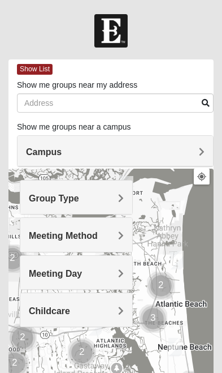
click at [113, 196] on h4 "Group Type" at bounding box center [76, 198] width 95 height 11
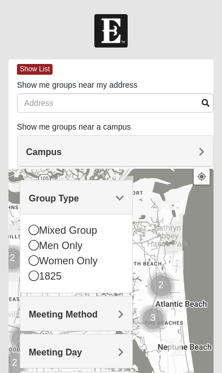
click at [29, 224] on icon at bounding box center [34, 229] width 10 height 10
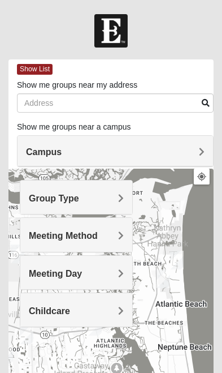
click at [111, 237] on h4 "Meeting Method" at bounding box center [76, 235] width 95 height 11
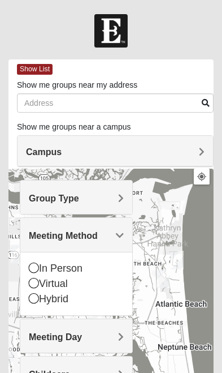
click at [31, 264] on icon at bounding box center [34, 267] width 10 height 10
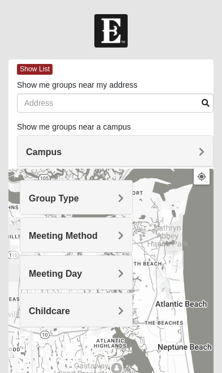
click at [110, 271] on h4 "Meeting Day" at bounding box center [76, 273] width 95 height 11
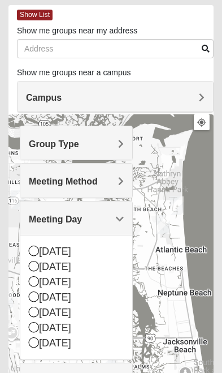
scroll to position [58, 0]
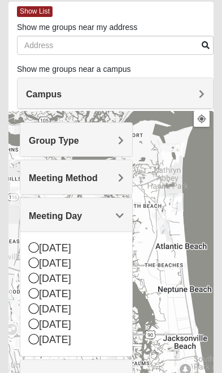
click at [37, 236] on div "Sunday Monday Tuesday Wednesday Thursday Friday Saturday" at bounding box center [76, 293] width 112 height 124
click at [37, 244] on icon at bounding box center [34, 247] width 10 height 10
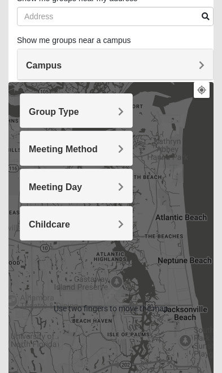
scroll to position [87, 0]
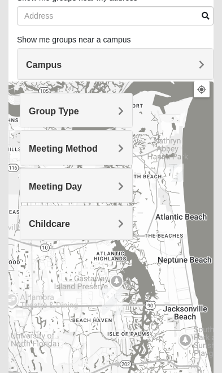
click at [111, 221] on h4 "Childcare" at bounding box center [76, 223] width 95 height 11
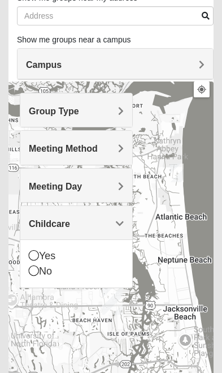
click at [29, 266] on icon at bounding box center [34, 270] width 10 height 10
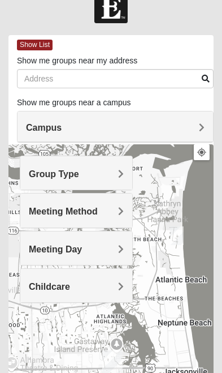
scroll to position [25, 0]
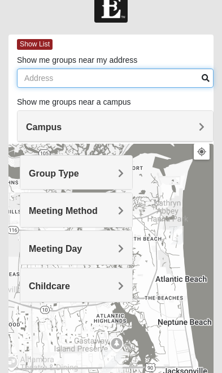
click at [87, 81] on input "Show me groups near my address" at bounding box center [115, 77] width 197 height 19
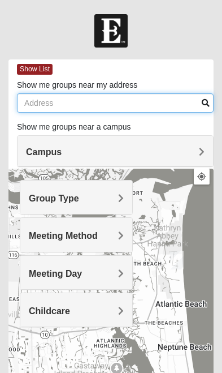
type input "[STREET_ADDRESS]"
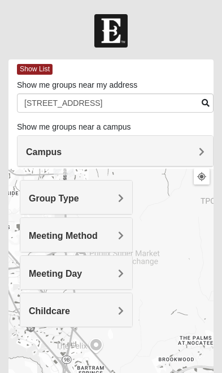
click at [198, 150] on h4 "Campus" at bounding box center [115, 151] width 179 height 11
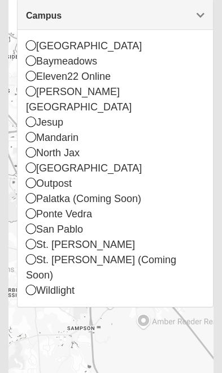
scroll to position [137, 0]
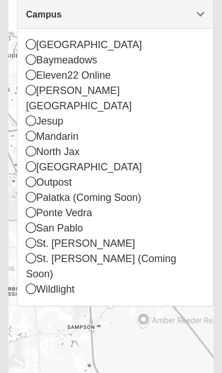
click at [37, 236] on div "St. [PERSON_NAME]" at bounding box center [115, 243] width 179 height 15
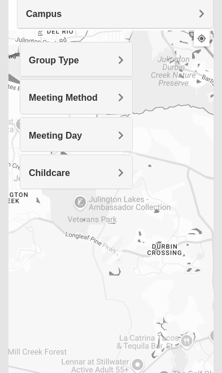
click at [175, 275] on div at bounding box center [110, 257] width 205 height 452
click at [184, 224] on div at bounding box center [110, 257] width 205 height 452
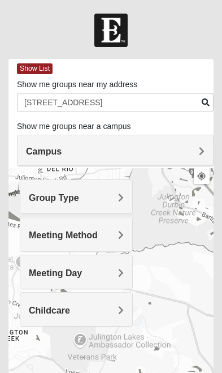
scroll to position [0, 0]
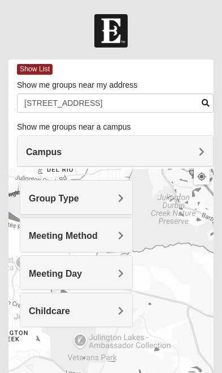
click at [183, 141] on div "Campus" at bounding box center [116, 151] width 196 height 31
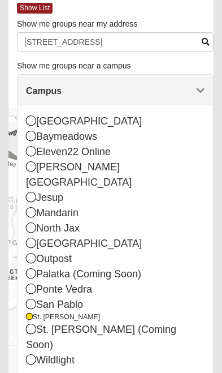
scroll to position [78, 0]
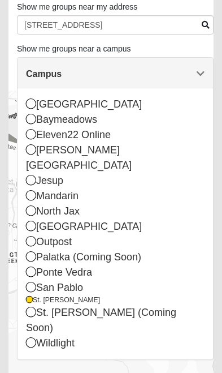
click at [28, 266] on icon at bounding box center [31, 271] width 10 height 10
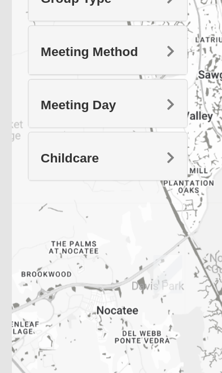
scroll to position [123, 0]
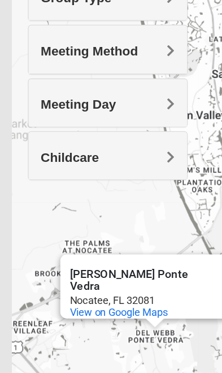
click at [104, 250] on div "Del Webb Ponte Vedra Del Webb Ponte Vedra Nocatee, FL 32081 View on Google Maps" at bounding box center [110, 271] width 205 height 452
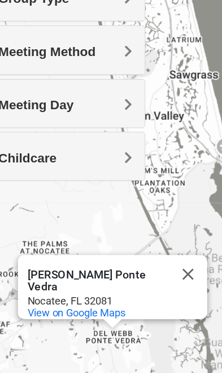
click at [116, 256] on div "Del Webb Ponte Vedra Del Webb Ponte Vedra Nocatee, FL 32081 View on Google Maps" at bounding box center [110, 272] width 205 height 452
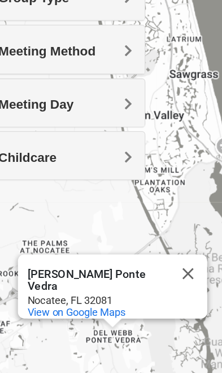
click at [149, 256] on button "Close" at bounding box center [162, 269] width 27 height 27
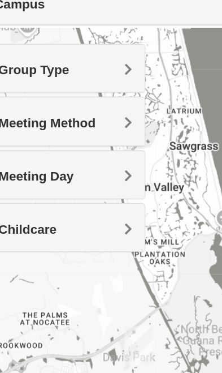
scroll to position [122, 0]
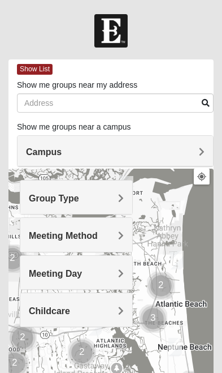
click at [100, 152] on h4 "Campus" at bounding box center [115, 151] width 179 height 11
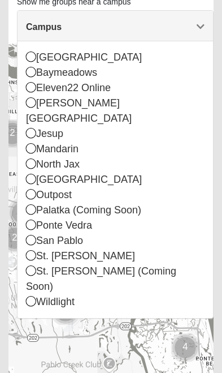
scroll to position [126, 0]
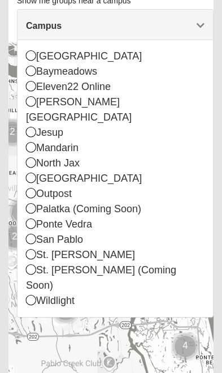
click at [33, 218] on icon at bounding box center [31, 223] width 10 height 10
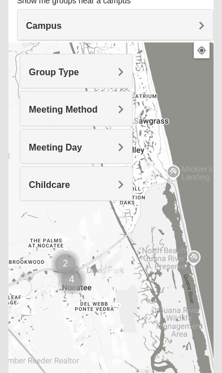
click at [116, 110] on h4 "Meeting Method" at bounding box center [76, 109] width 95 height 11
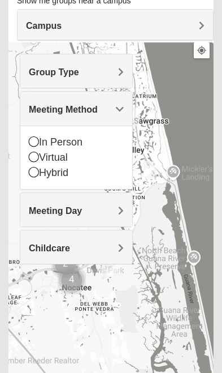
click at [18, 131] on div at bounding box center [110, 268] width 205 height 452
click at [31, 135] on div "In Person" at bounding box center [76, 142] width 95 height 15
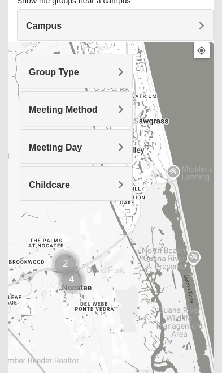
click at [133, 71] on div at bounding box center [110, 268] width 205 height 452
click at [106, 74] on h4 "Group Type" at bounding box center [76, 72] width 95 height 11
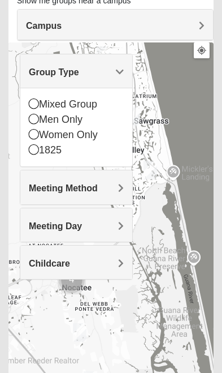
click at [30, 105] on icon at bounding box center [34, 103] width 10 height 10
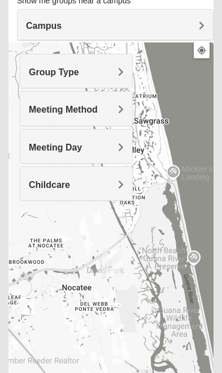
click at [113, 145] on h4 "Meeting Day" at bounding box center [76, 147] width 95 height 11
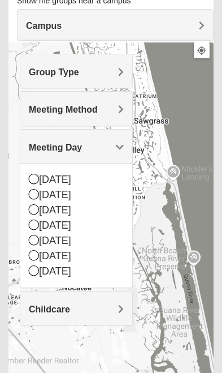
click at [19, 170] on div at bounding box center [110, 268] width 205 height 452
click at [36, 175] on icon at bounding box center [34, 179] width 10 height 10
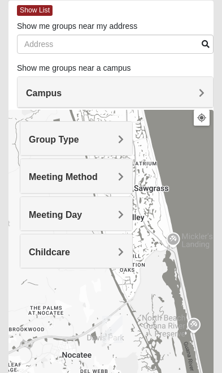
scroll to position [0, 0]
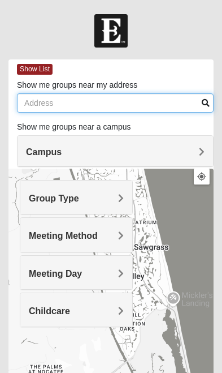
click at [100, 100] on input "Show me groups near my address" at bounding box center [115, 102] width 197 height 19
type input "[STREET_ADDRESS]"
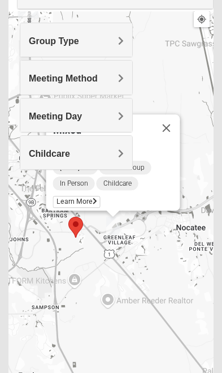
scroll to position [158, 0]
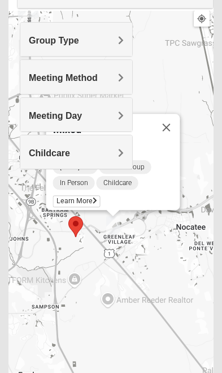
click at [109, 249] on div "Mixed [PERSON_NAME] 32081 [DATE] PM Mixed Group In Person Childcare Learn More" at bounding box center [110, 237] width 205 height 452
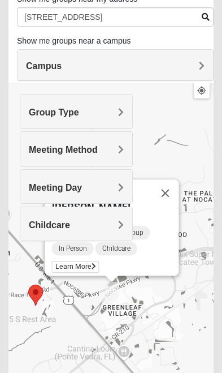
scroll to position [74, 0]
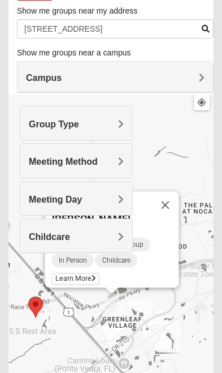
click at [194, 141] on div "Mixed [PERSON_NAME] 32081 [DATE] PM Mixed Group In Person Childcare Learn More" at bounding box center [110, 320] width 205 height 452
click at [187, 152] on div "Mixed [PERSON_NAME] 32081 [DATE] PM Mixed Group In Person Childcare Learn More" at bounding box center [110, 320] width 205 height 452
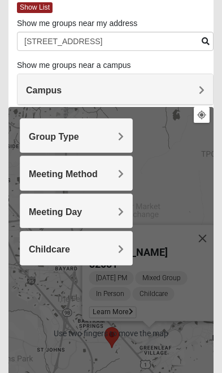
scroll to position [62, 0]
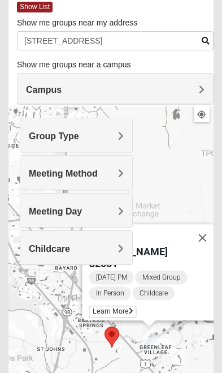
click at [127, 306] on span "Learn More" at bounding box center [112, 312] width 47 height 12
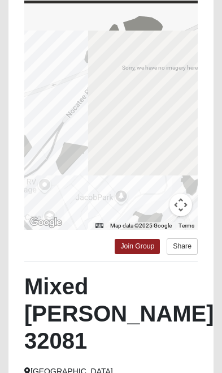
scroll to position [120, 0]
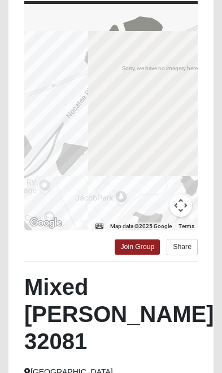
click at [133, 229] on span "Map data ©2025 Google" at bounding box center [141, 226] width 62 height 6
click at [135, 241] on link "Join Group" at bounding box center [137, 246] width 45 height 15
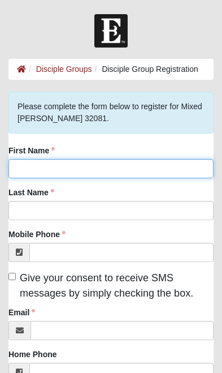
click at [111, 163] on input "First Name" at bounding box center [110, 168] width 205 height 19
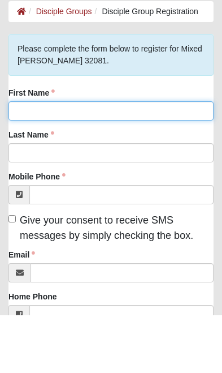
type input "Christine"
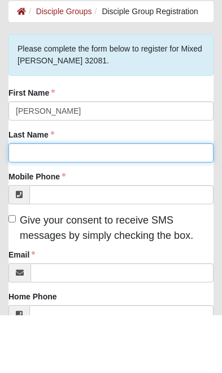
type input "Kolbow"
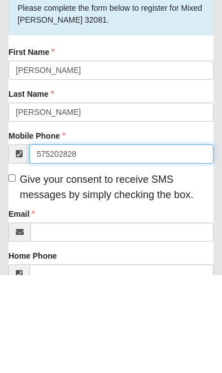
type input "(575) 202-8283"
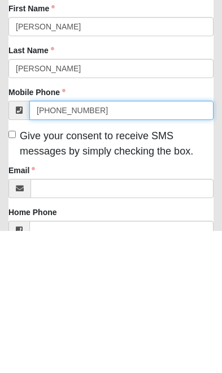
scroll to position [1, 0]
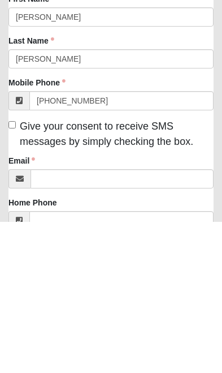
click at [10, 270] on label "Give your consent to receive SMS messages by simply checking the box." at bounding box center [110, 285] width 205 height 31
click at [10, 272] on input "Give your consent to receive SMS messages by simply checking the box." at bounding box center [11, 275] width 7 height 7
checkbox input "true"
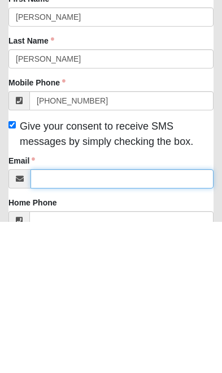
click at [102, 320] on input "Email" at bounding box center [122, 329] width 183 height 19
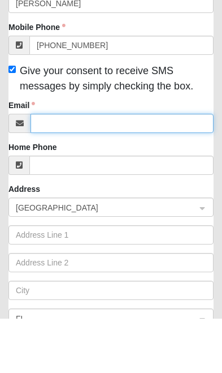
type input "christinekolbow@gmail.com"
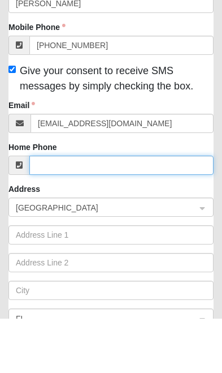
click at [119, 210] on input "Home Phone" at bounding box center [121, 219] width 184 height 19
type input "(575) 202-8283"
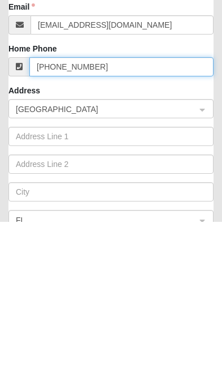
scroll to position [223, 0]
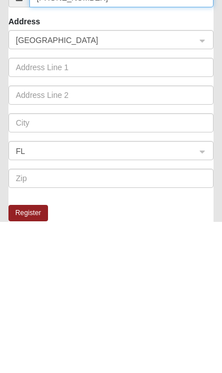
click at [101, 185] on span "United States" at bounding box center [101, 191] width 170 height 12
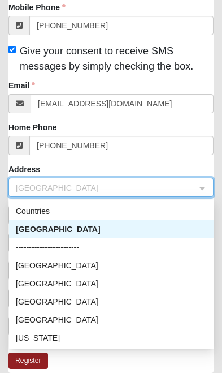
scroll to position [227, 0]
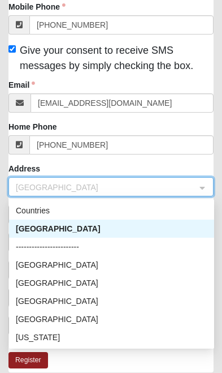
click at [94, 230] on div "United States" at bounding box center [112, 228] width 192 height 12
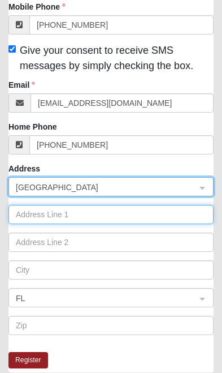
click at [122, 213] on input "text" at bounding box center [110, 214] width 205 height 19
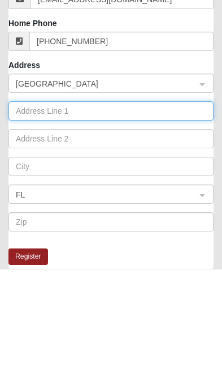
type input "260 Grand Cypress Drive"
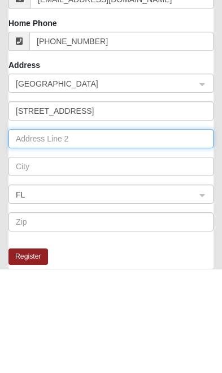
type input "Apt. 431"
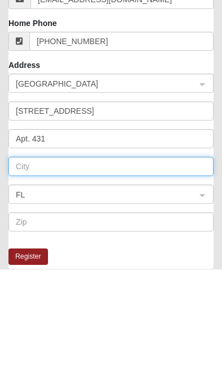
type input "St Johns"
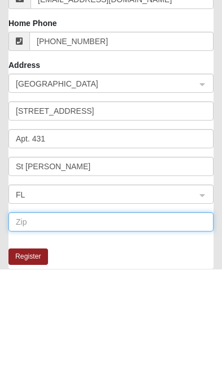
type input "32259"
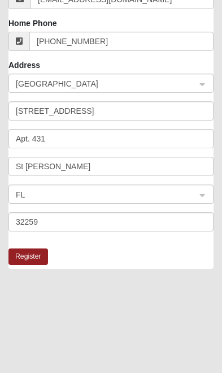
click at [36, 256] on button "Register" at bounding box center [28, 256] width 40 height 16
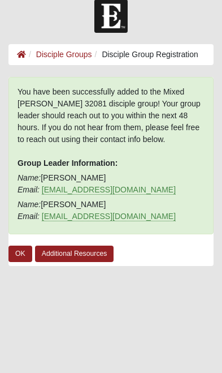
scroll to position [0, 0]
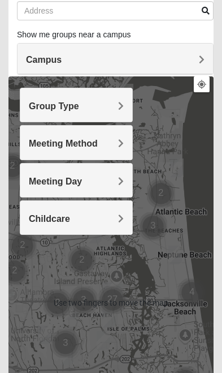
scroll to position [97, 0]
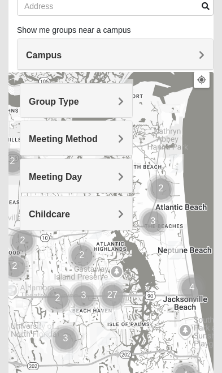
click at [111, 91] on div "Group Type" at bounding box center [76, 100] width 112 height 33
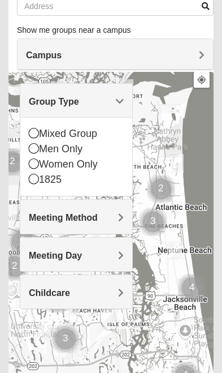
click at [32, 127] on div "Mixed Group" at bounding box center [76, 133] width 95 height 15
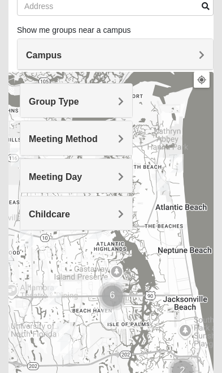
click at [134, 134] on div at bounding box center [110, 298] width 205 height 452
click at [98, 139] on span "Meeting Method" at bounding box center [63, 139] width 69 height 10
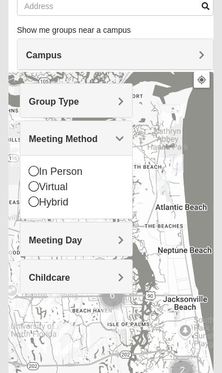
click at [18, 160] on img "Mixed Vilagi 32225" at bounding box center [17, 157] width 23 height 28
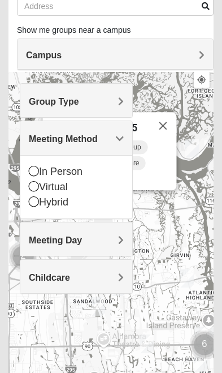
click at [29, 170] on icon at bounding box center [34, 171] width 10 height 10
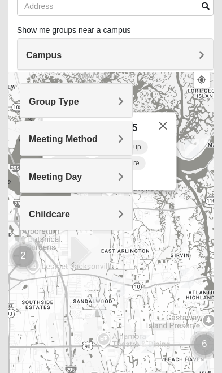
click at [118, 179] on h4 "Meeting Day" at bounding box center [76, 176] width 95 height 11
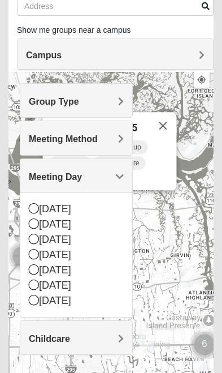
click at [19, 200] on div "Mixed Vilagi 32225 [DATE] PM Mixed Group In Person No Childcare Learn More" at bounding box center [110, 298] width 205 height 452
click at [32, 205] on icon at bounding box center [34, 208] width 10 height 10
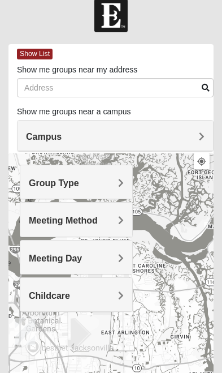
scroll to position [0, 0]
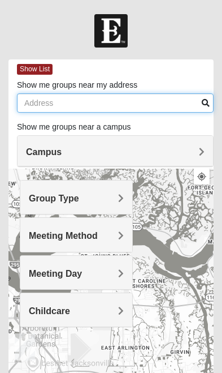
click at [103, 100] on input "Show me groups near my address" at bounding box center [115, 102] width 197 height 19
type input "[STREET_ADDRESS]"
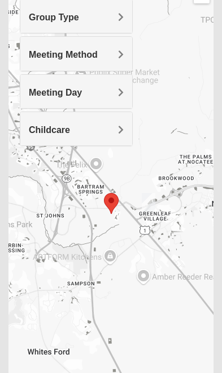
scroll to position [206, 0]
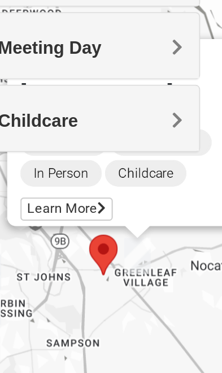
click at [95, 153] on div "Mixed [PERSON_NAME] 32081 [DATE] PM Mixed Group In Person Childcare Learn More" at bounding box center [110, 188] width 205 height 452
click at [87, 148] on div "Mixed [PERSON_NAME] 32081 [DATE] PM Mixed Group In Person Childcare Learn More" at bounding box center [110, 188] width 205 height 452
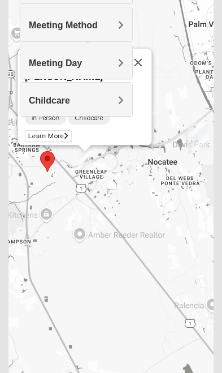
click at [134, 204] on div "Mixed [PERSON_NAME] 32081 [DATE] PM Mixed Group In Person Childcare Learn More" at bounding box center [110, 184] width 205 height 452
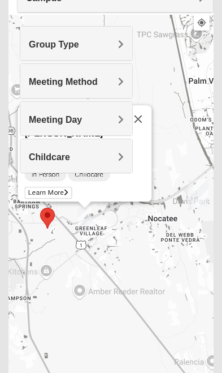
scroll to position [154, 0]
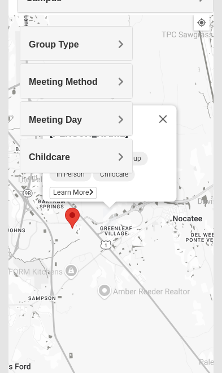
click at [84, 189] on span "Learn More" at bounding box center [72, 193] width 47 height 12
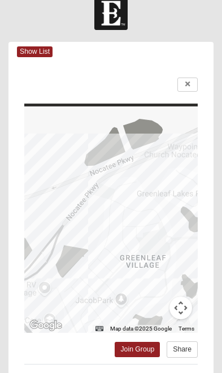
scroll to position [0, 0]
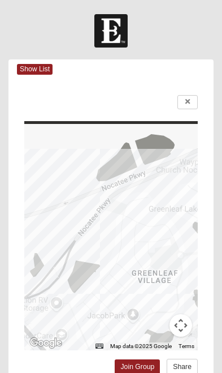
click at [131, 262] on div at bounding box center [111, 237] width 174 height 226
